Goal: Task Accomplishment & Management: Manage account settings

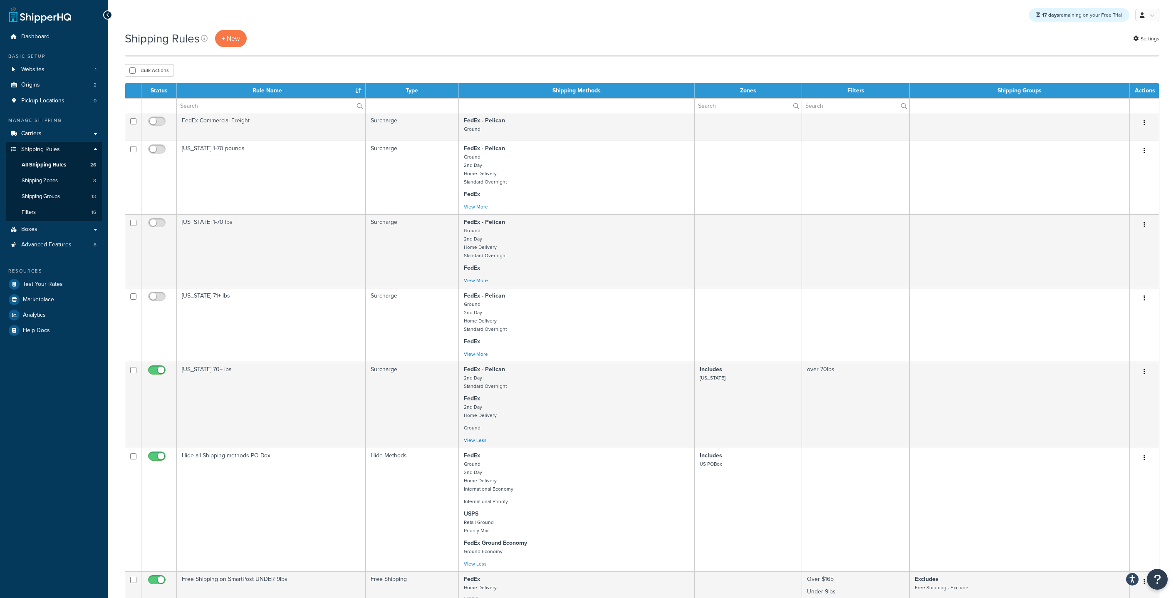
select select "50"
click at [40, 182] on span "Shipping Zones" at bounding box center [40, 180] width 36 height 7
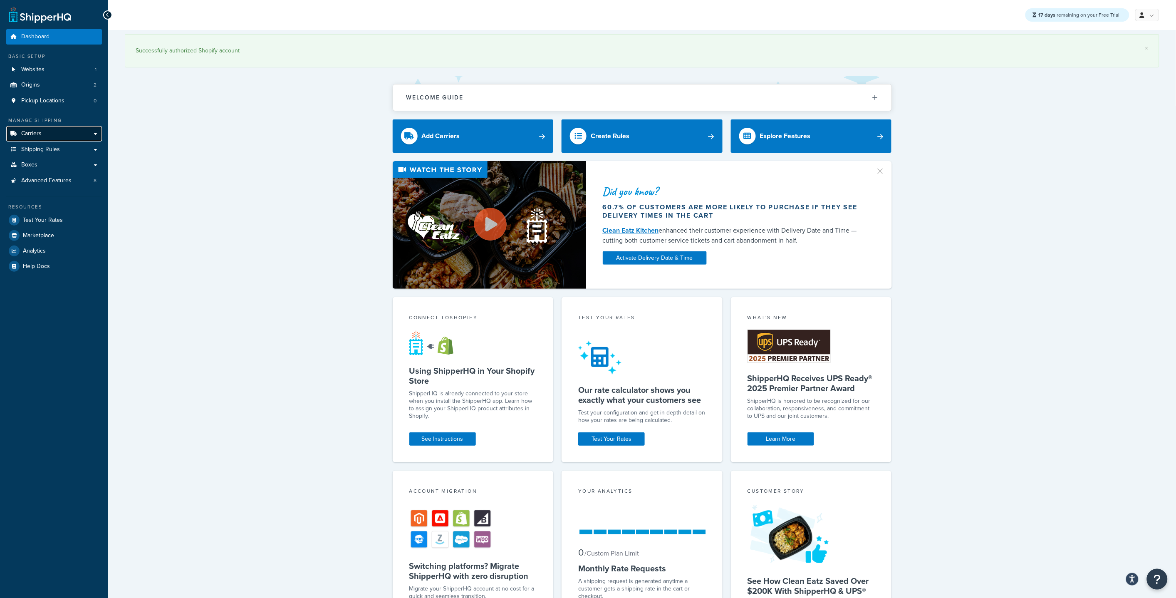
click at [53, 139] on link "Carriers" at bounding box center [54, 133] width 96 height 15
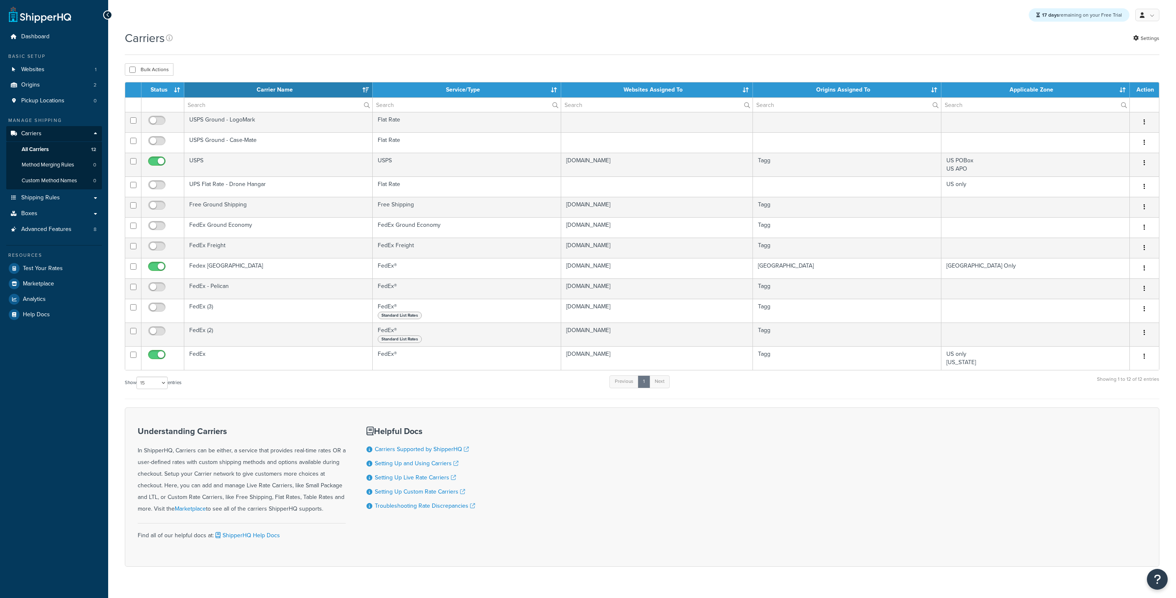
select select "15"
click at [49, 203] on link "Shipping Rules" at bounding box center [54, 197] width 96 height 15
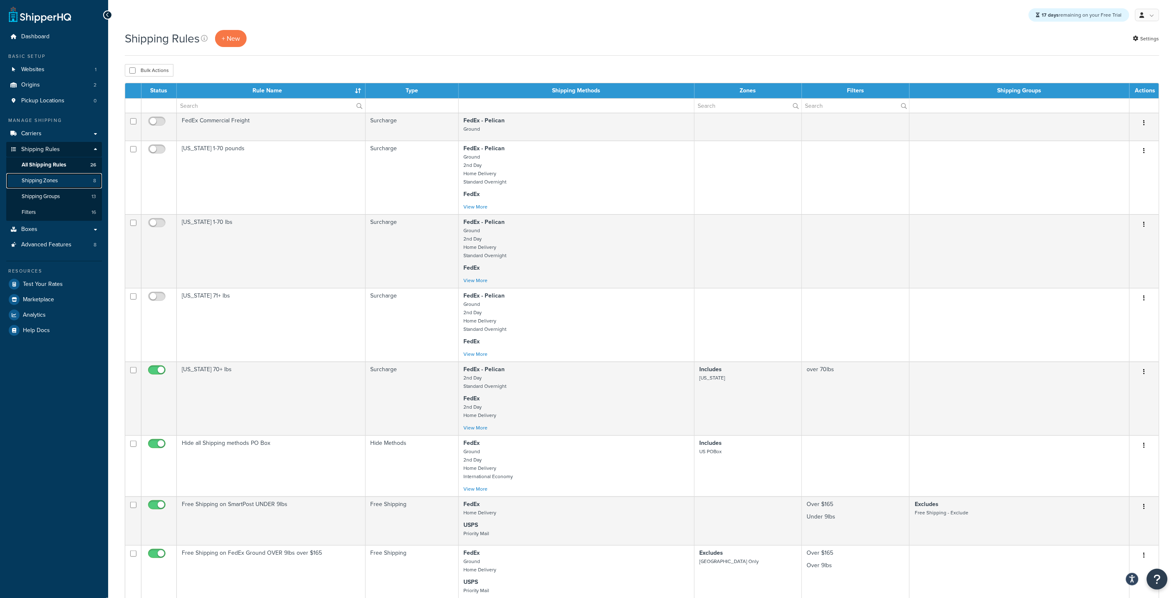
click at [58, 177] on span "Shipping Zones" at bounding box center [40, 180] width 36 height 7
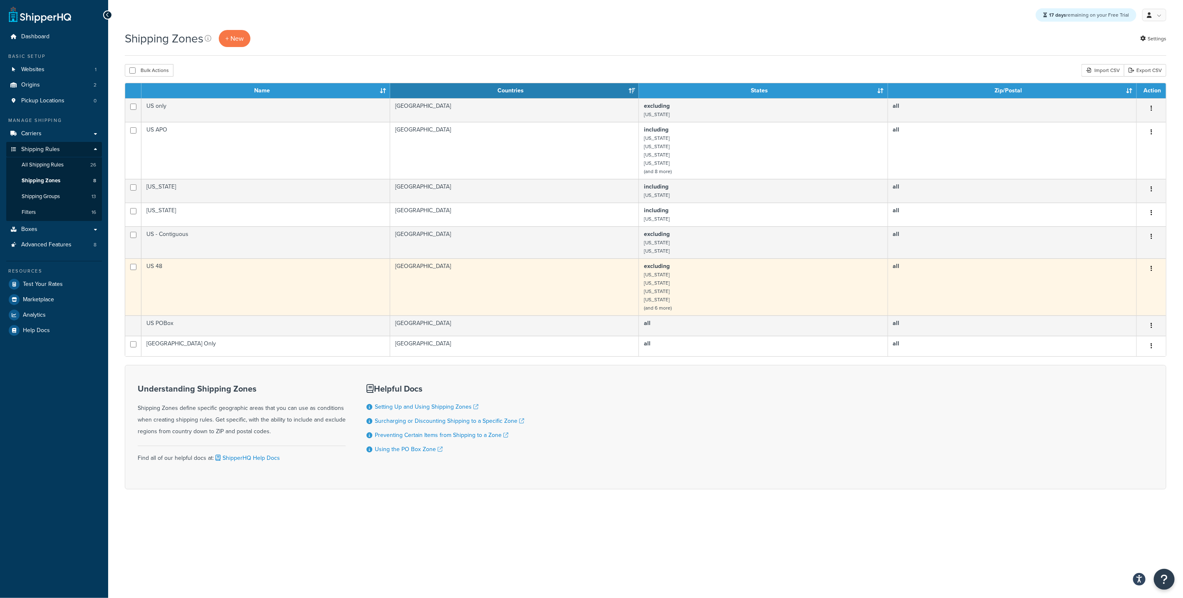
click at [240, 280] on td "US 48" at bounding box center [265, 286] width 249 height 57
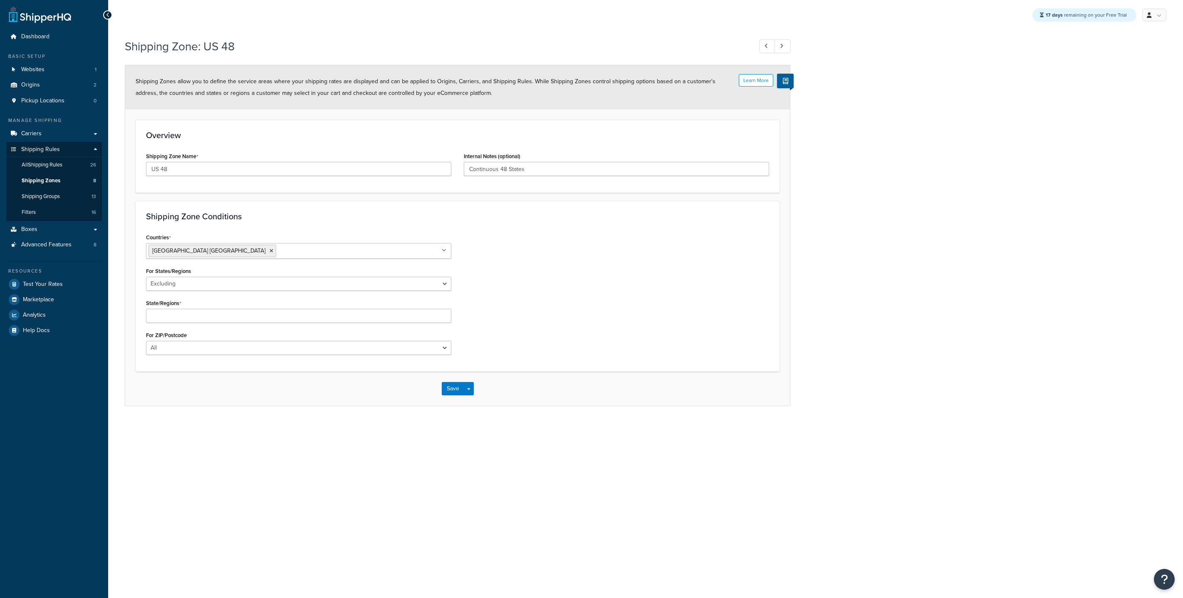
select select "excluding"
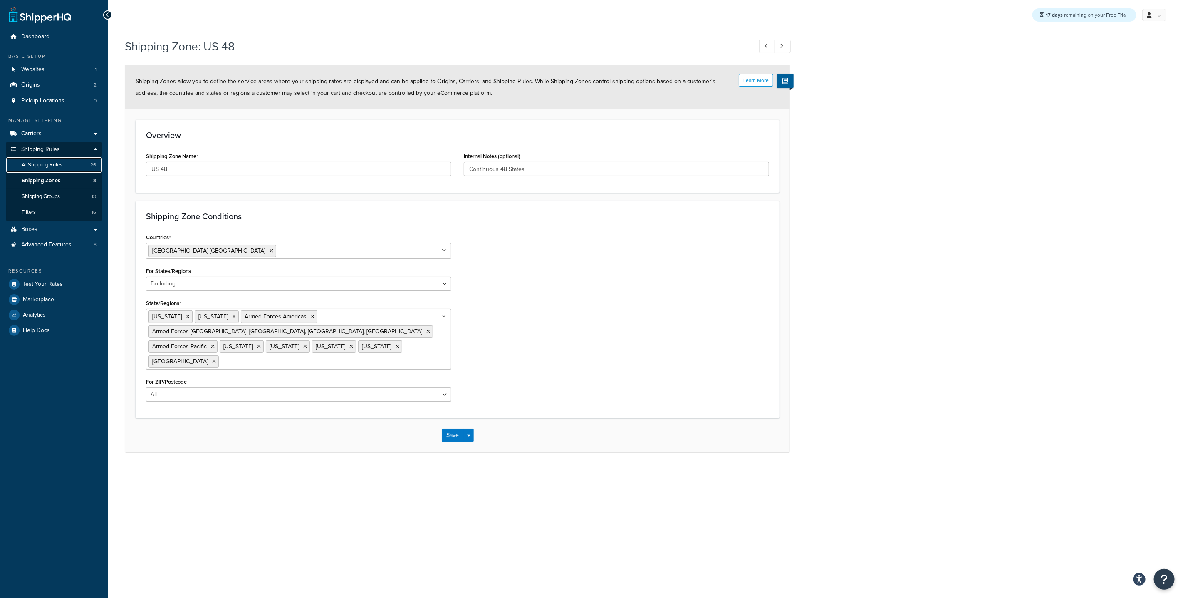
click at [61, 162] on span "All Shipping Rules" at bounding box center [42, 164] width 41 height 7
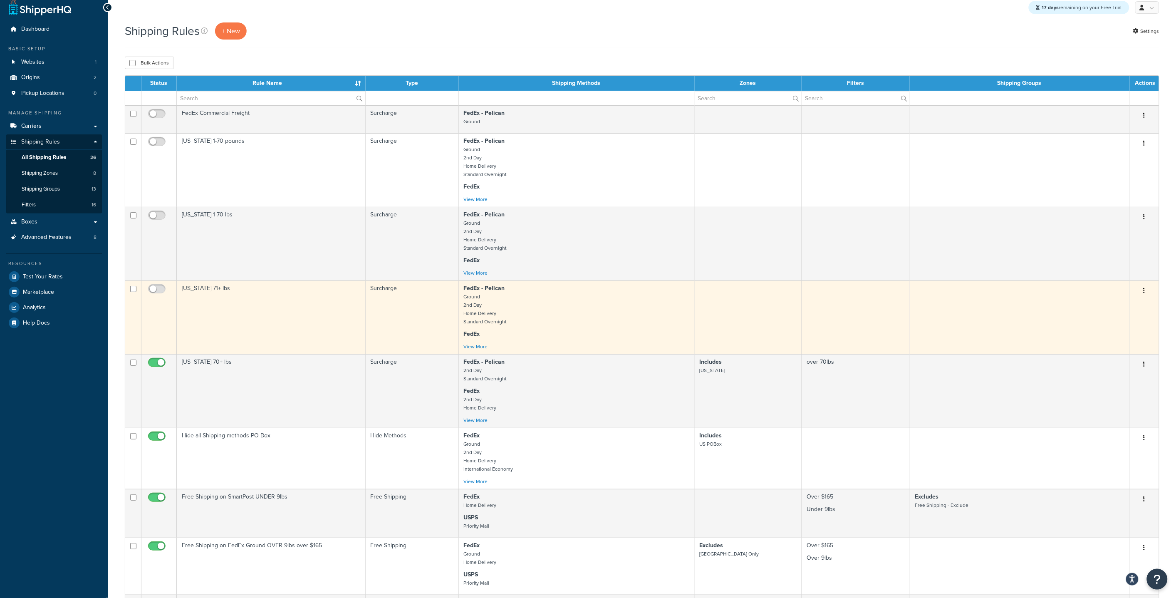
scroll to position [9, 0]
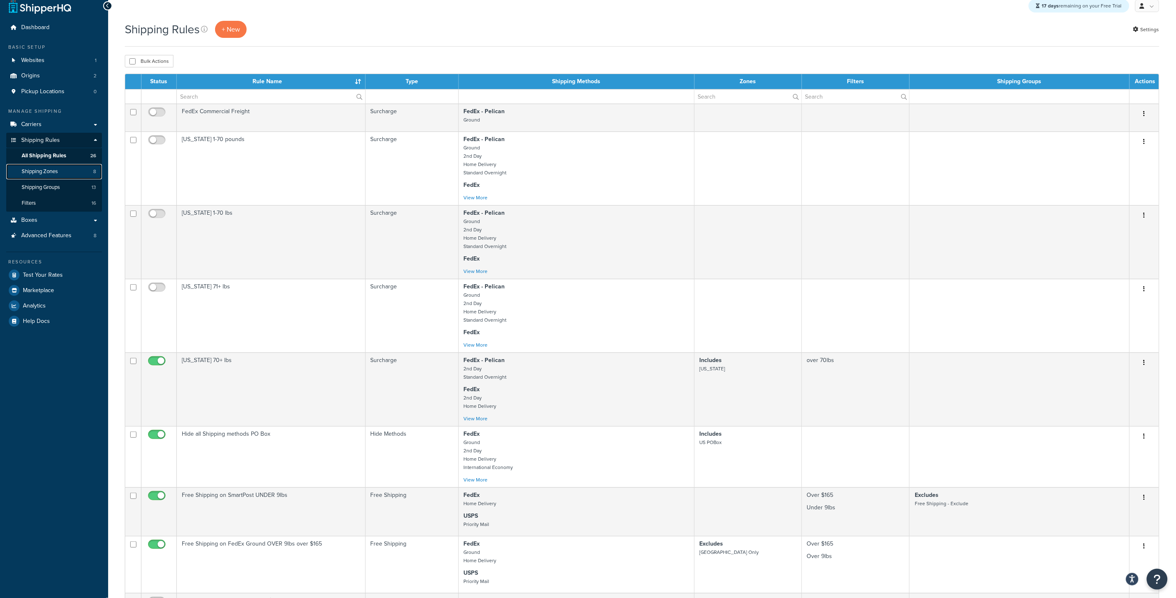
click at [65, 176] on link "Shipping Zones 8" at bounding box center [54, 171] width 96 height 15
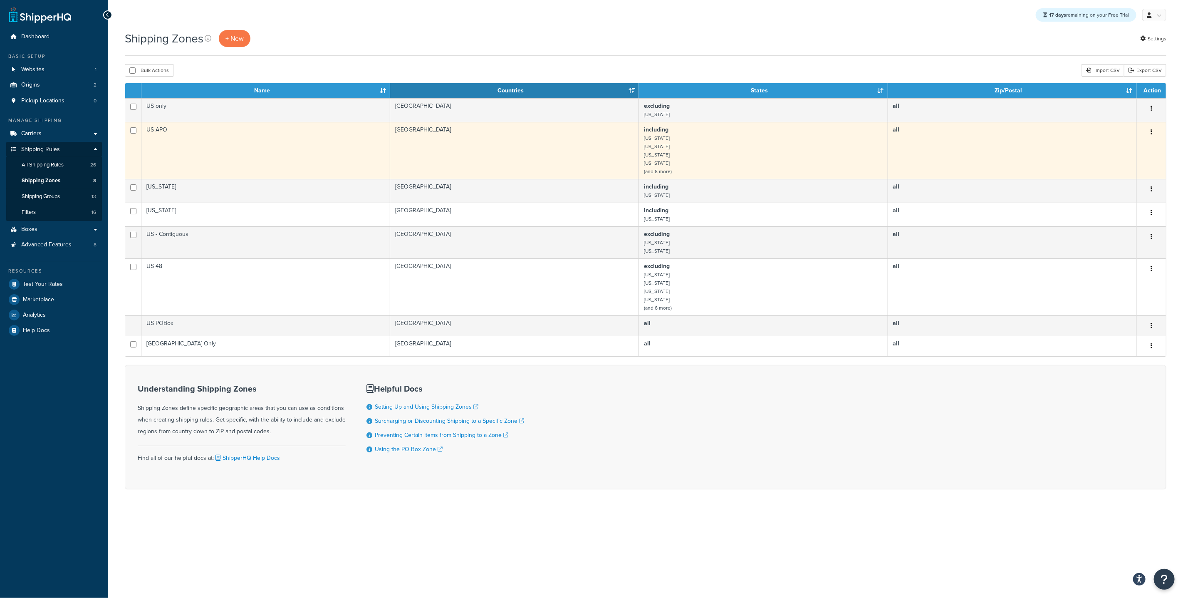
click at [197, 141] on td "US APO" at bounding box center [265, 150] width 249 height 57
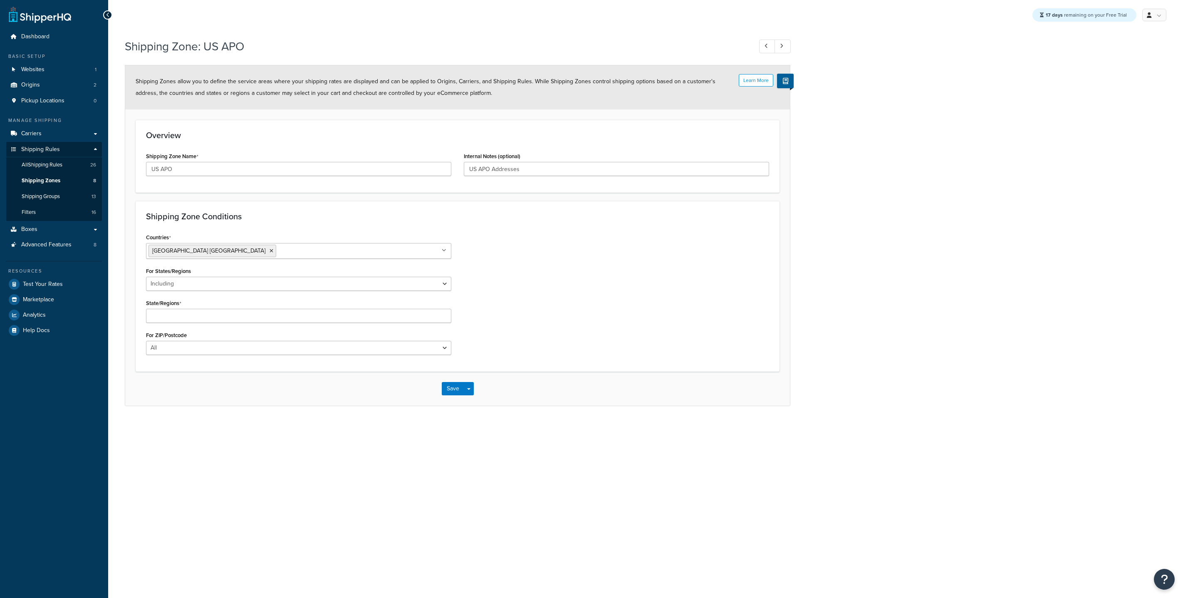
select select "including"
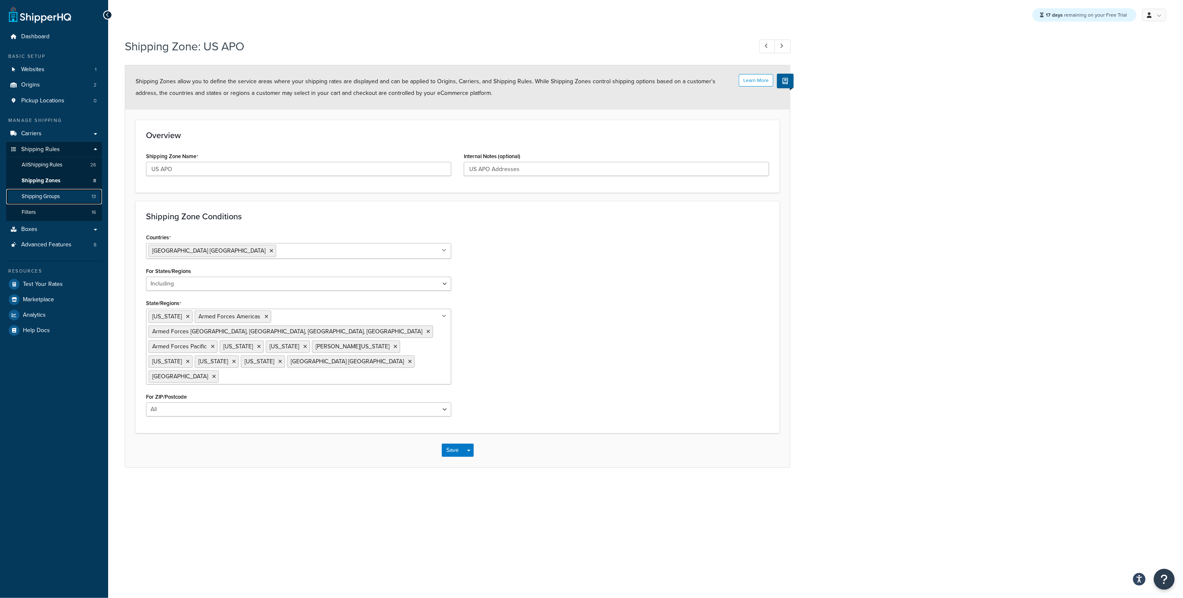
click at [77, 196] on link "Shipping Groups 13" at bounding box center [54, 196] width 96 height 15
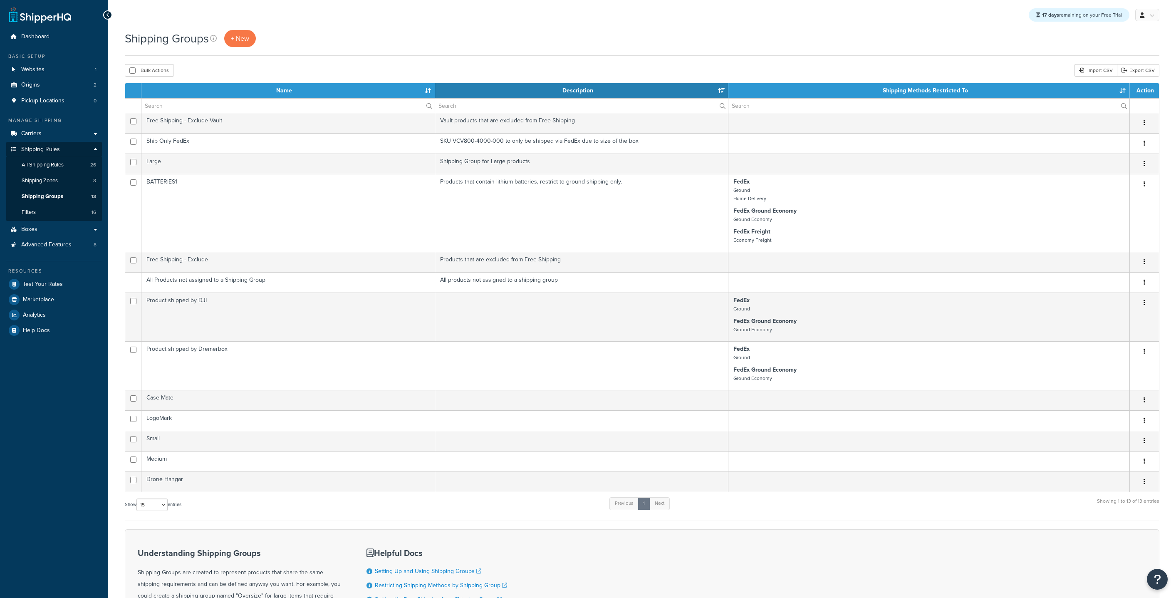
select select "15"
click at [54, 185] on link "Shipping Zones 8" at bounding box center [54, 180] width 96 height 15
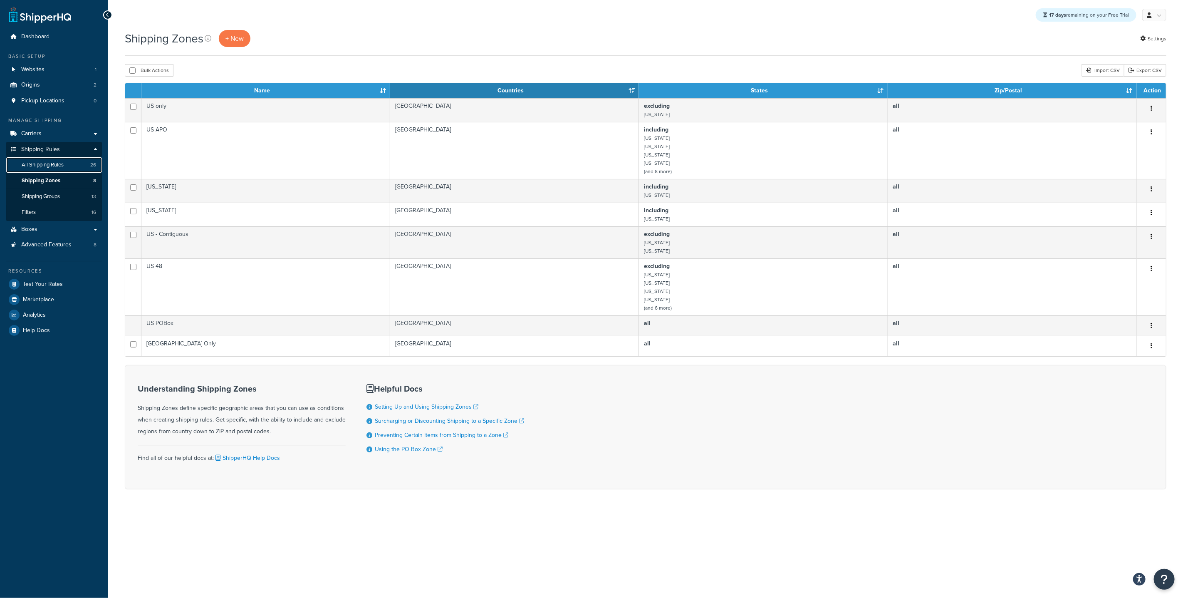
click at [58, 167] on span "All Shipping Rules" at bounding box center [43, 164] width 42 height 7
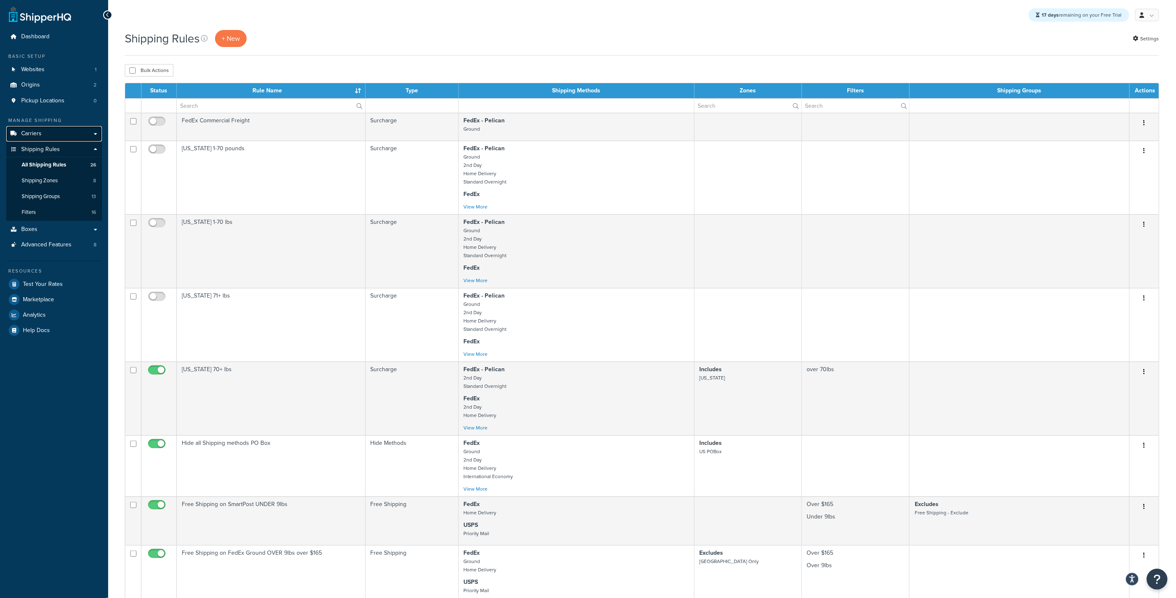
click at [40, 132] on span "Carriers" at bounding box center [31, 133] width 20 height 7
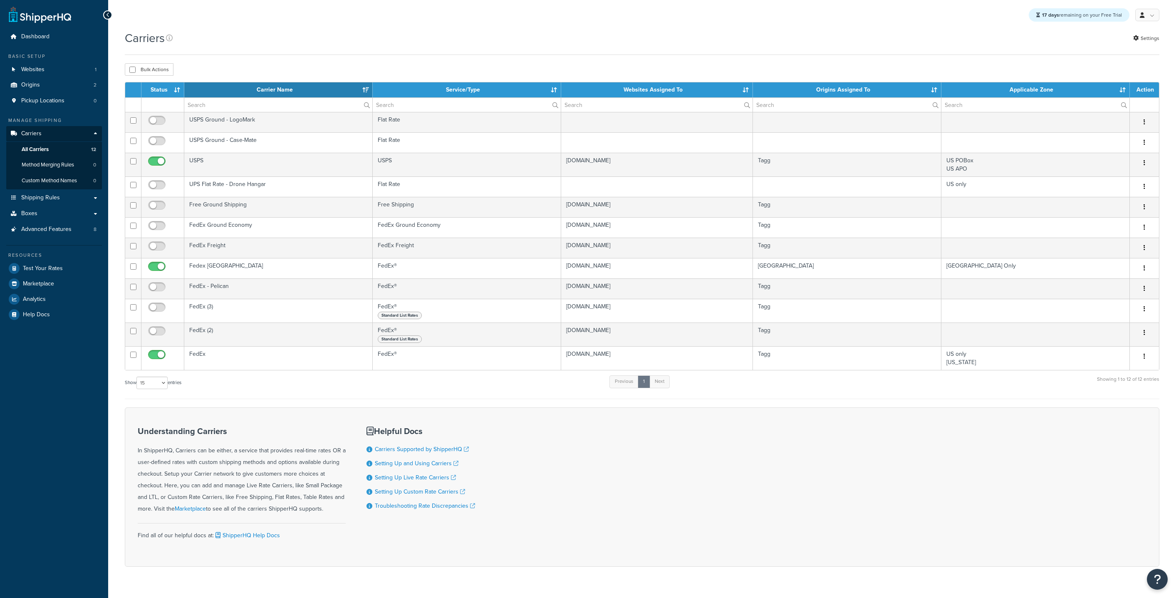
select select "15"
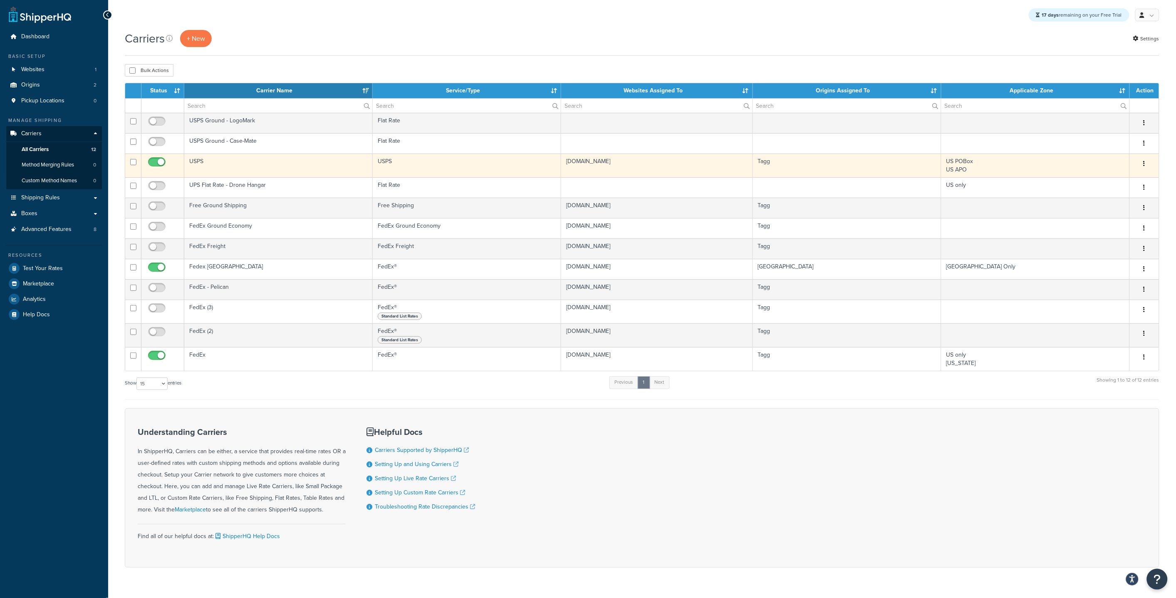
click at [251, 168] on td "USPS" at bounding box center [278, 166] width 188 height 24
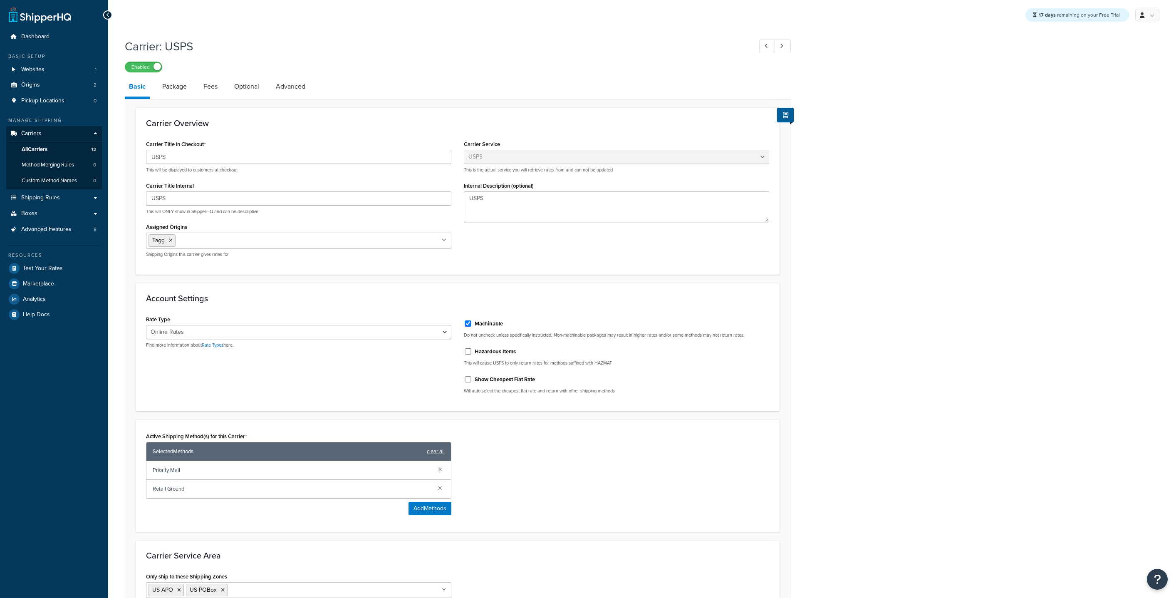
select select "usps"
select select "ONLINE"
click at [236, 87] on link "Optional" at bounding box center [246, 87] width 33 height 20
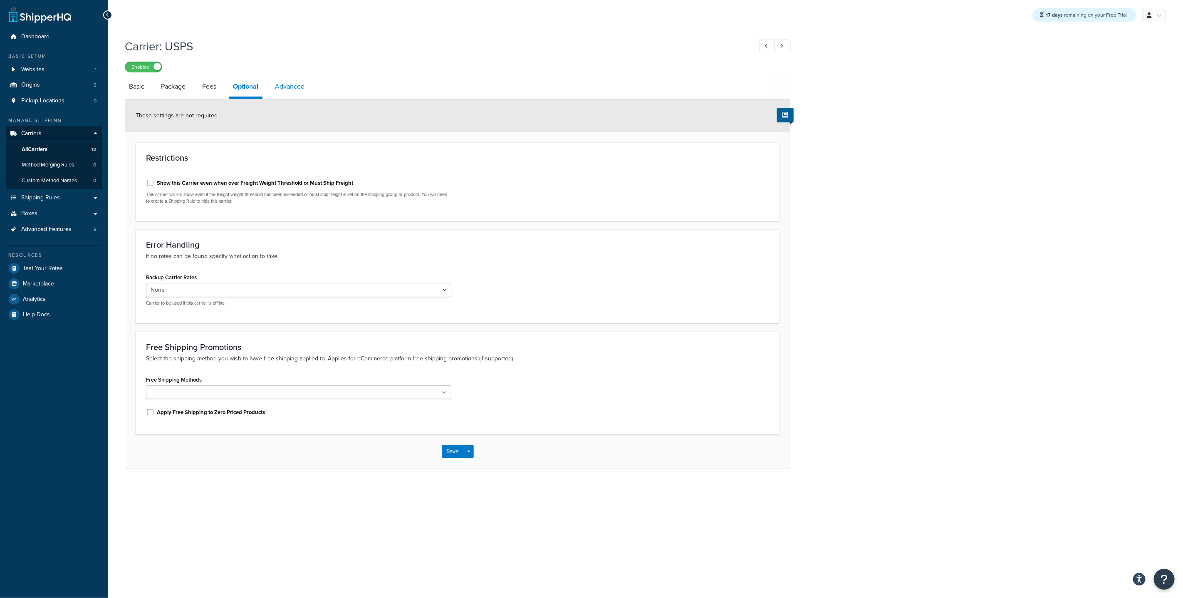
click at [291, 92] on link "Advanced" at bounding box center [290, 87] width 38 height 20
select select "false"
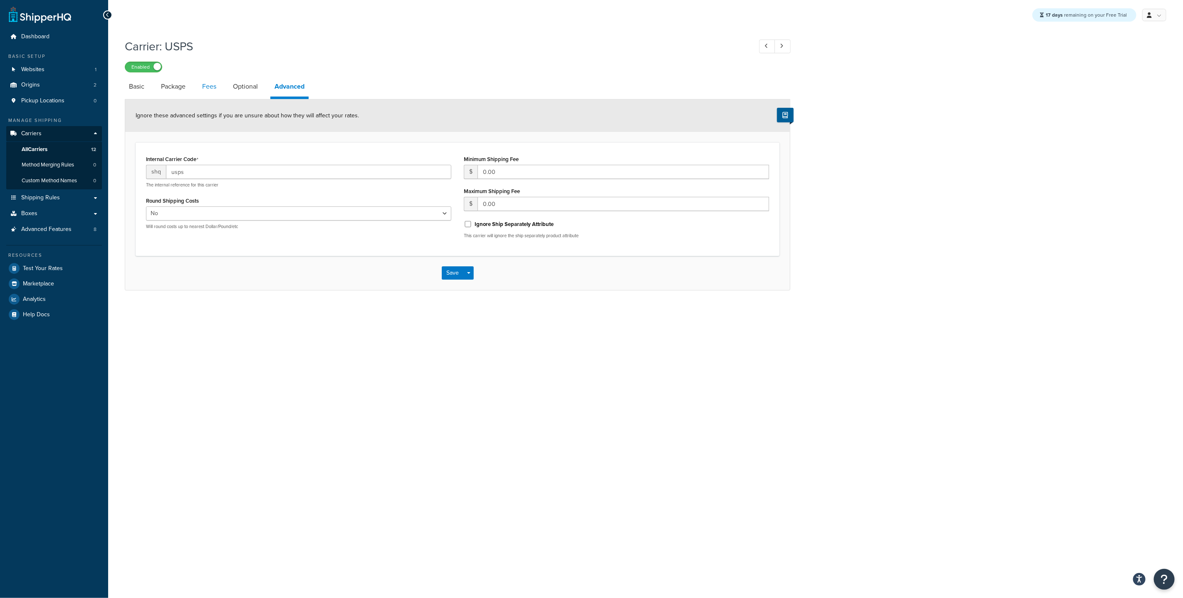
click at [215, 88] on link "Fees" at bounding box center [209, 87] width 22 height 20
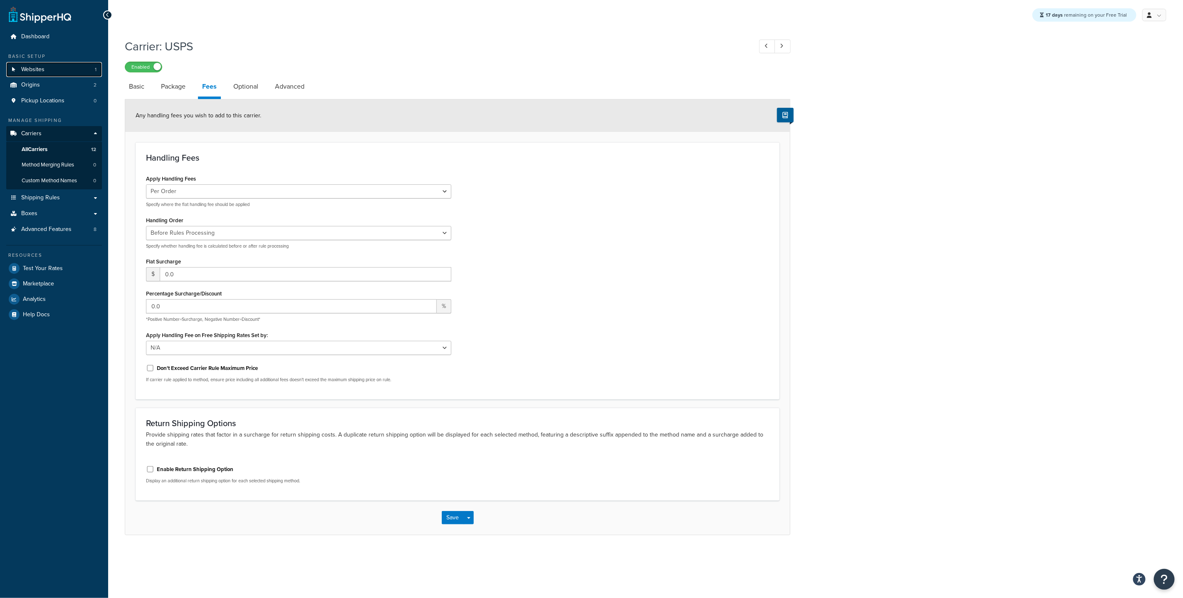
click at [28, 67] on span "Websites" at bounding box center [32, 69] width 23 height 7
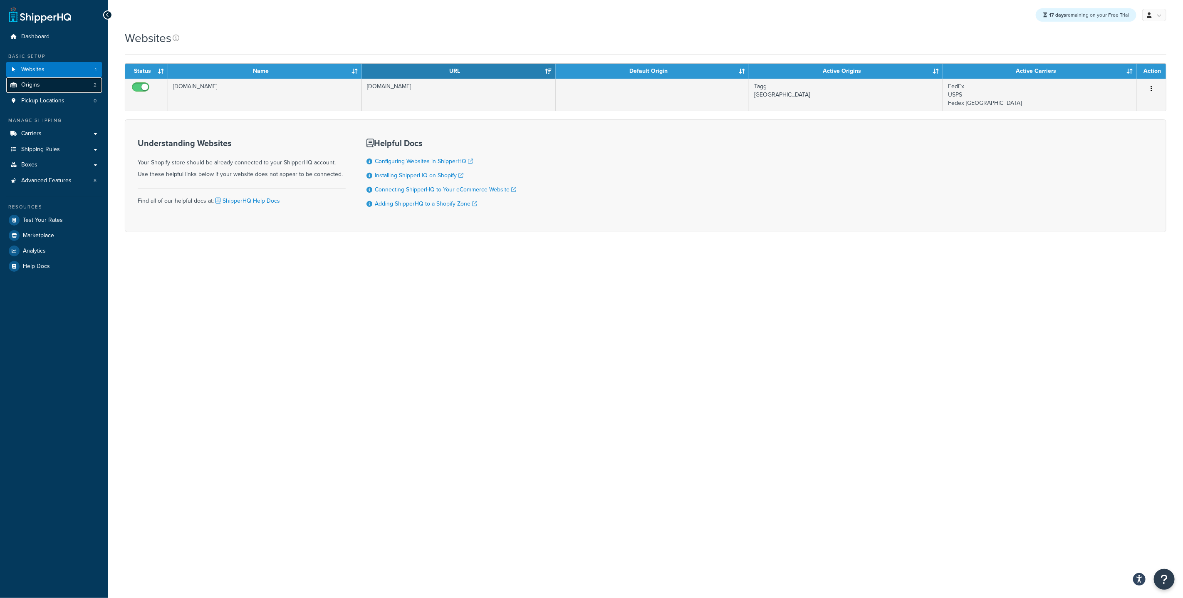
click at [31, 86] on span "Origins" at bounding box center [30, 85] width 19 height 7
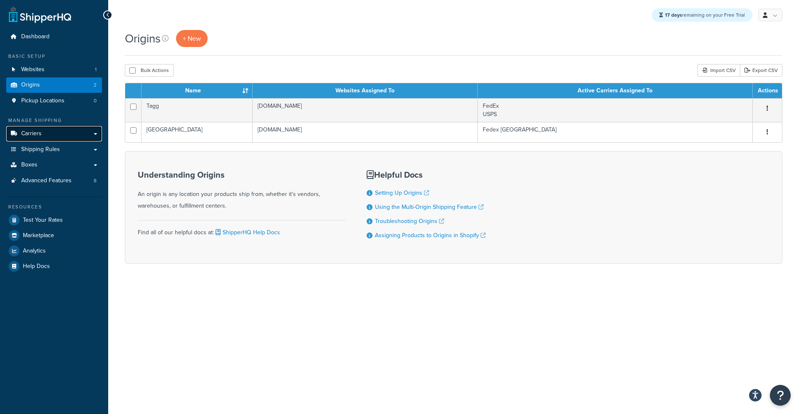
click at [45, 135] on link "Carriers" at bounding box center [54, 133] width 96 height 15
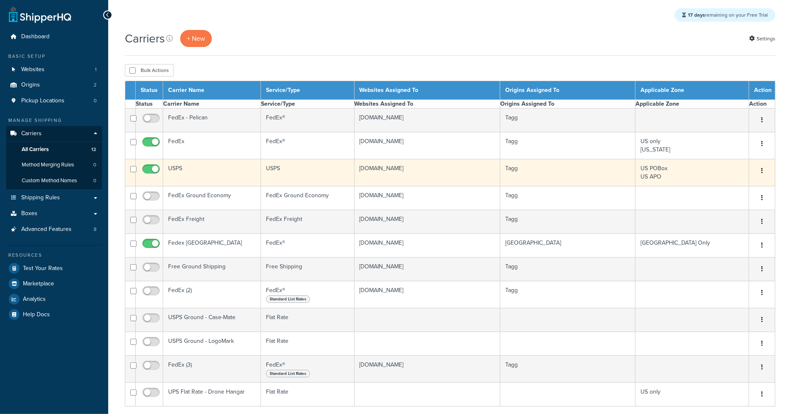
select select "15"
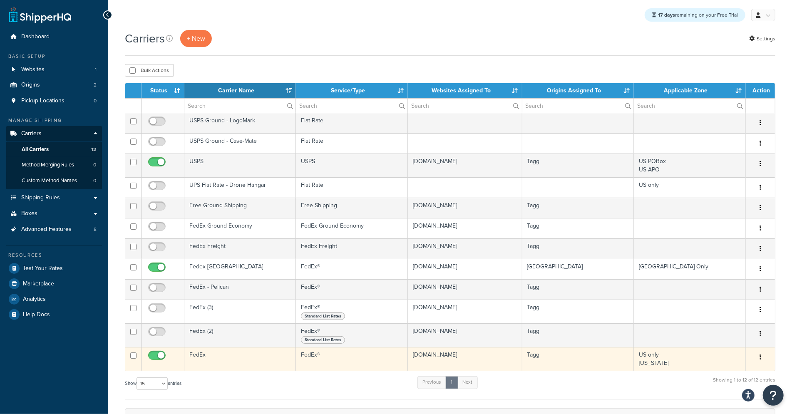
click at [217, 355] on td "FedEx" at bounding box center [239, 359] width 111 height 24
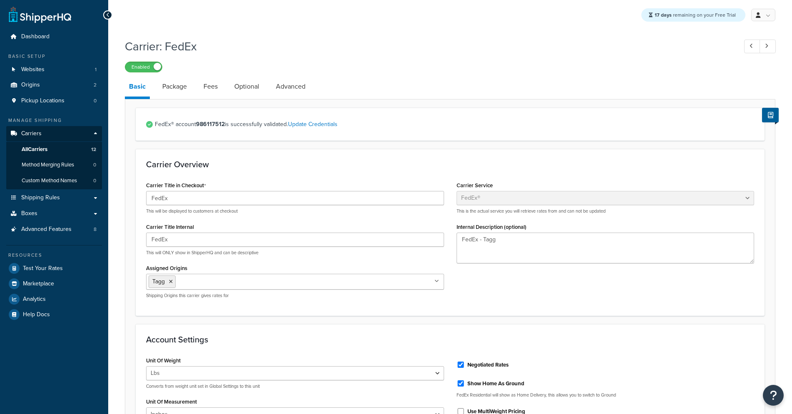
select select "fedEx"
select select "REGULAR_PICKUP"
select select "YOUR_PACKAGING"
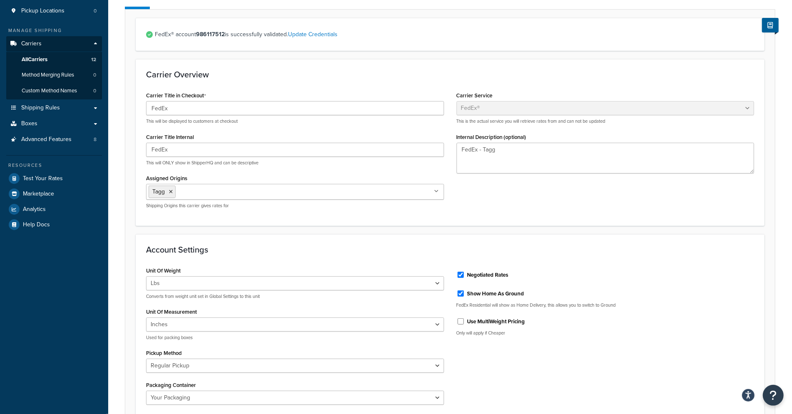
scroll to position [22, 0]
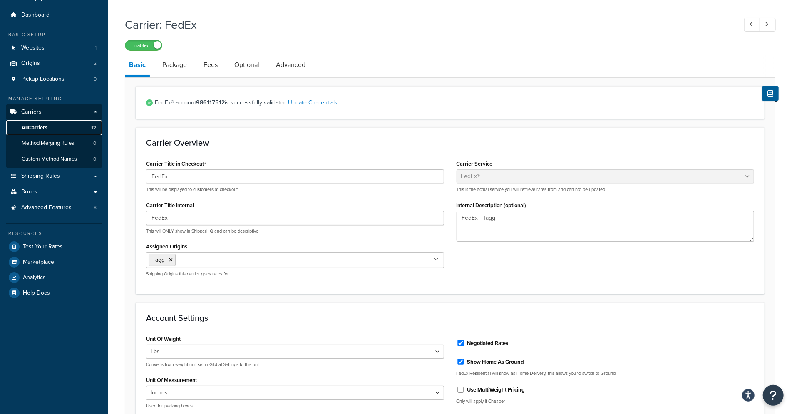
click at [69, 128] on link "All Carriers 12" at bounding box center [54, 127] width 96 height 15
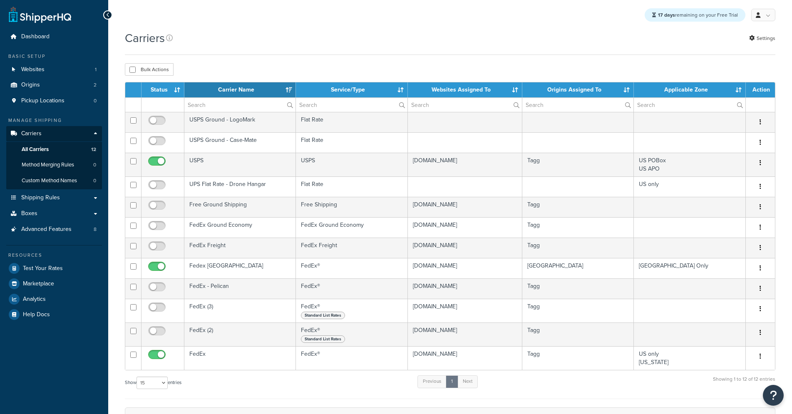
select select "15"
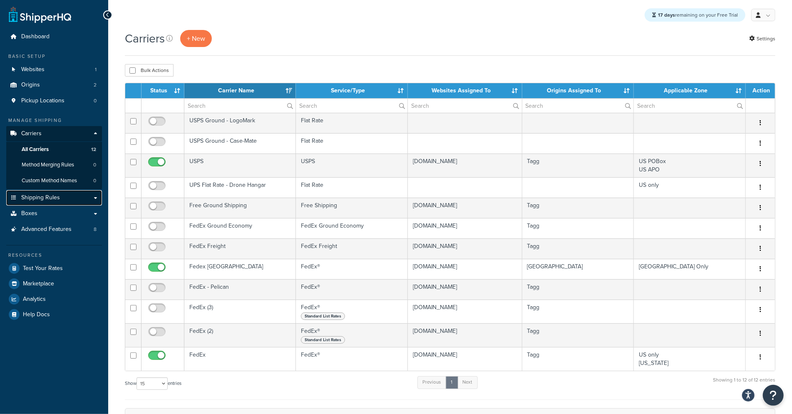
click at [37, 196] on span "Shipping Rules" at bounding box center [40, 197] width 39 height 7
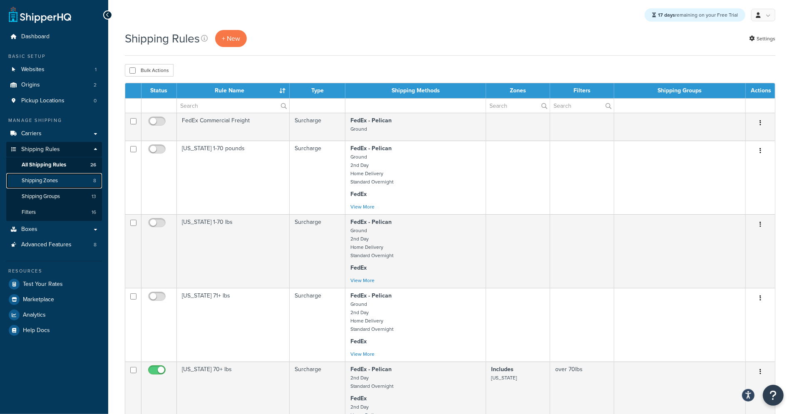
click at [72, 185] on link "Shipping Zones 8" at bounding box center [54, 180] width 96 height 15
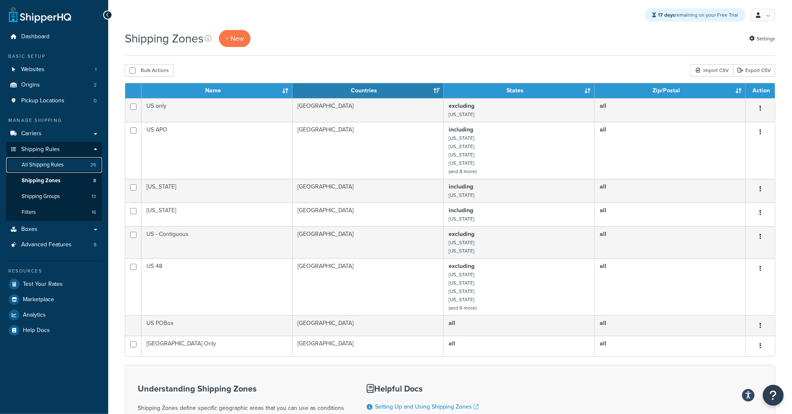
click at [53, 168] on span "All Shipping Rules" at bounding box center [43, 164] width 42 height 7
